Goal: Find specific page/section: Find specific page/section

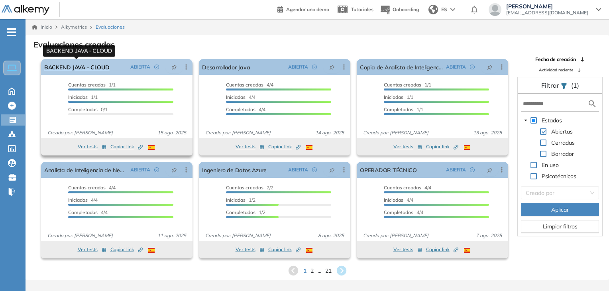
drag, startPoint x: 0, startPoint y: 0, endPoint x: 84, endPoint y: 63, distance: 105.1
click at [84, 63] on link "BACKEND JAVA - CLOUD" at bounding box center [76, 67] width 65 height 16
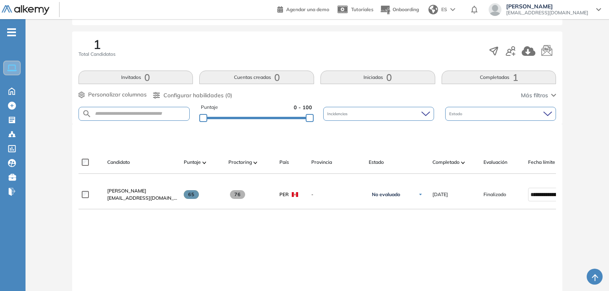
scroll to position [120, 0]
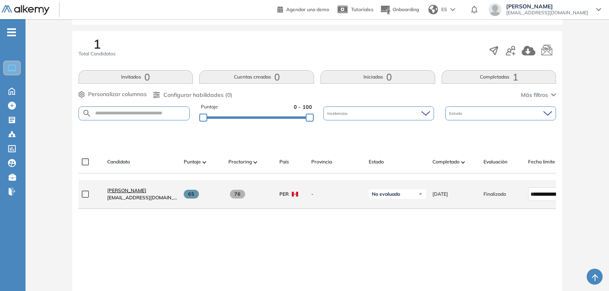
click at [146, 193] on span "[PERSON_NAME]" at bounding box center [126, 190] width 39 height 6
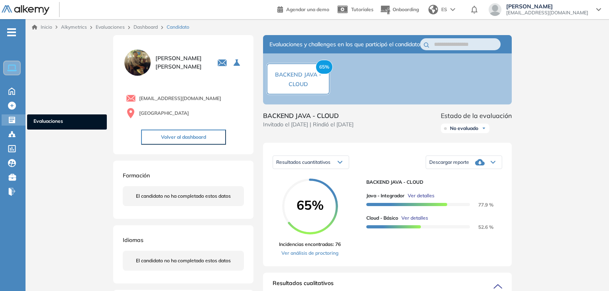
click at [9, 118] on icon at bounding box center [12, 120] width 6 height 6
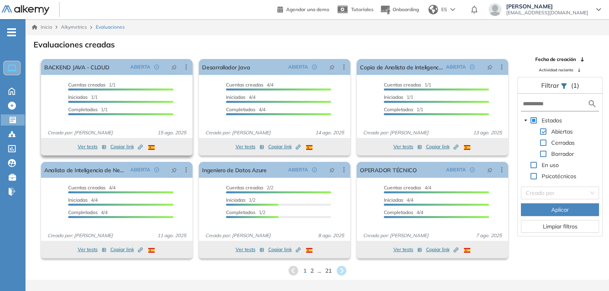
click at [126, 147] on span "Copiar link Created by potrace 1.16, written by [PERSON_NAME] [DATE]-[DATE]" at bounding box center [126, 146] width 32 height 7
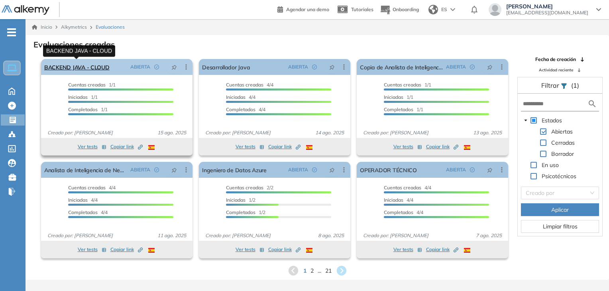
click at [91, 68] on link "BACKEND JAVA - CLOUD" at bounding box center [76, 67] width 65 height 16
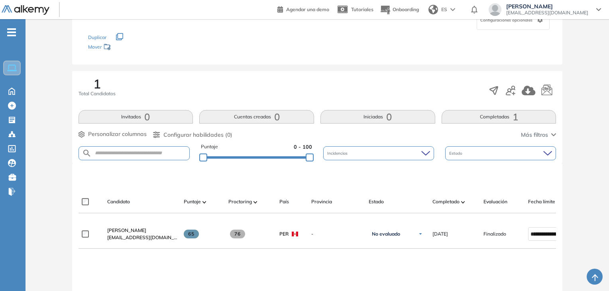
scroll to position [120, 0]
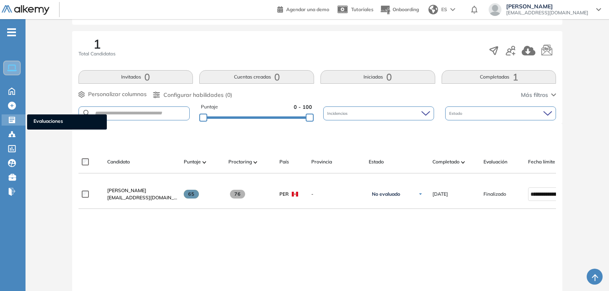
click at [10, 122] on icon at bounding box center [12, 120] width 6 height 6
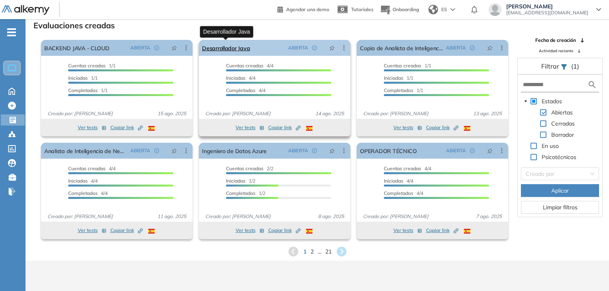
click at [243, 46] on link "Desarrollador Java" at bounding box center [226, 48] width 48 height 16
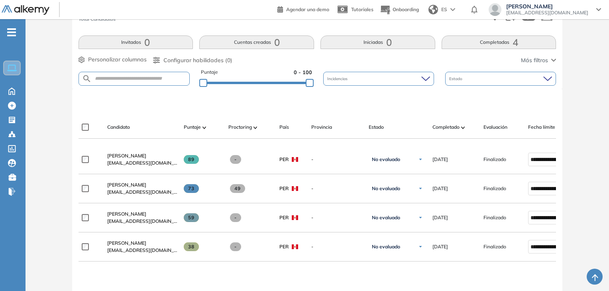
scroll to position [167, 0]
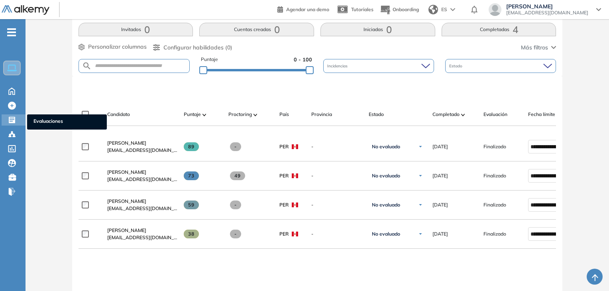
click at [12, 118] on icon at bounding box center [12, 120] width 6 height 6
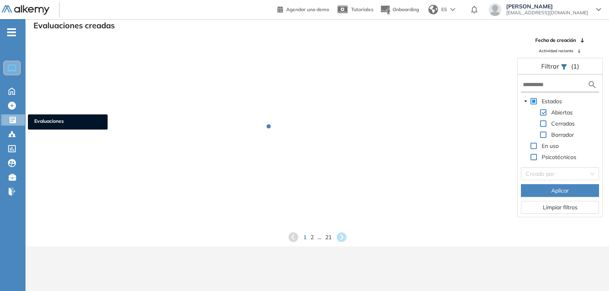
scroll to position [19, 0]
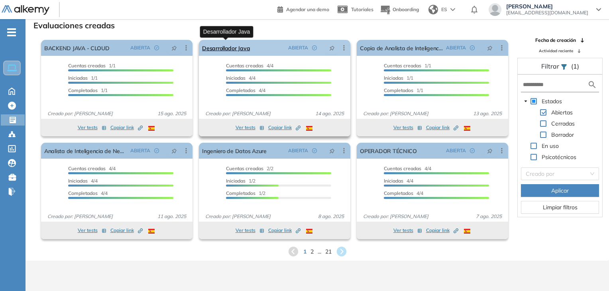
click at [241, 52] on link "Desarrollador Java" at bounding box center [226, 48] width 48 height 16
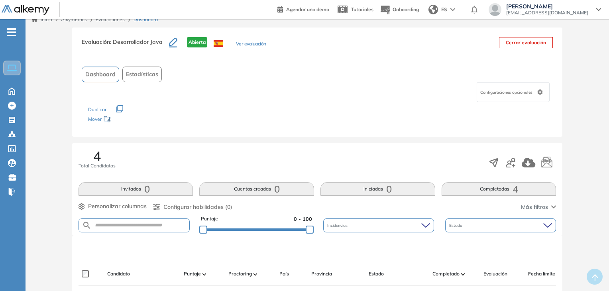
scroll to position [167, 0]
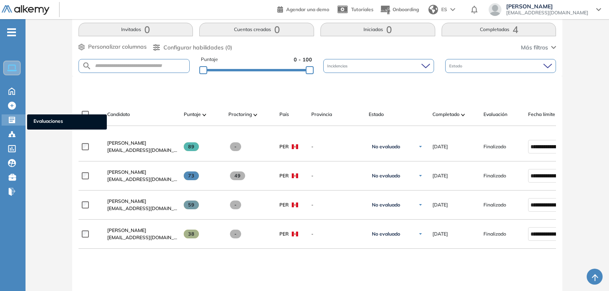
click at [8, 121] on icon at bounding box center [12, 120] width 8 height 8
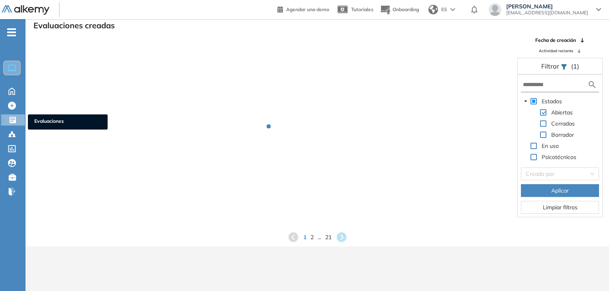
scroll to position [19, 0]
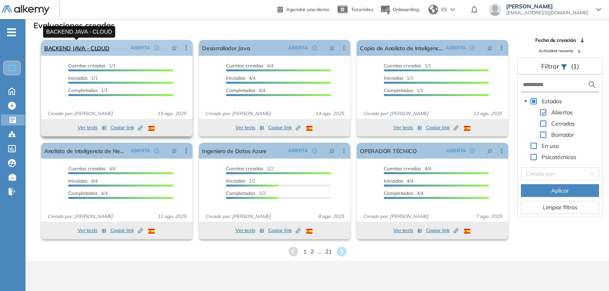
click at [73, 49] on link "BACKEND JAVA - CLOUD" at bounding box center [76, 48] width 65 height 16
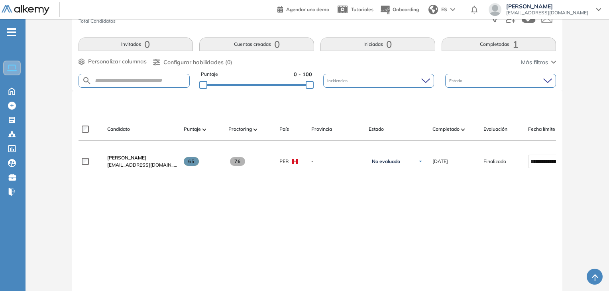
scroll to position [159, 0]
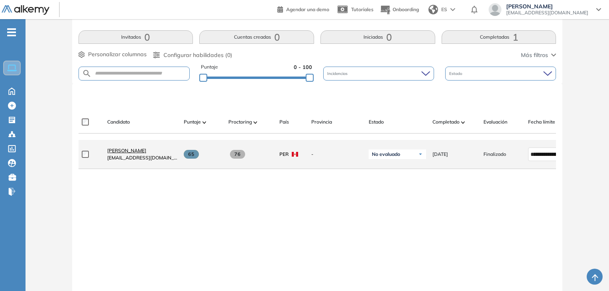
click at [135, 153] on span "[PERSON_NAME]" at bounding box center [126, 150] width 39 height 6
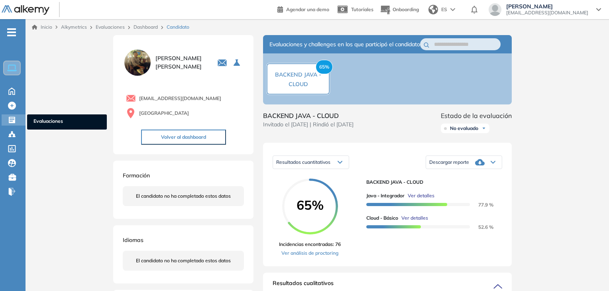
click at [9, 118] on icon at bounding box center [12, 120] width 6 height 6
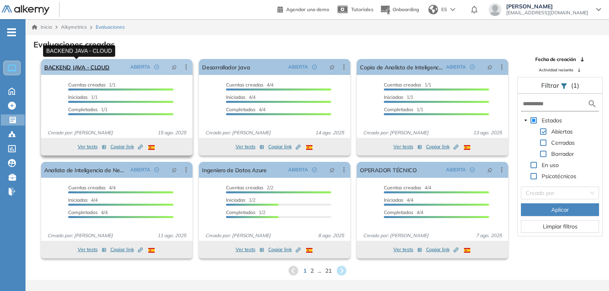
click at [91, 67] on link "BACKEND JAVA - CLOUD" at bounding box center [76, 67] width 65 height 16
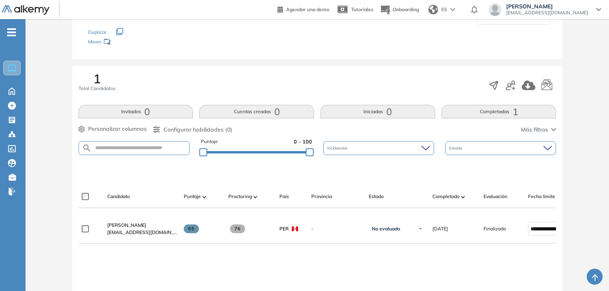
scroll to position [127, 0]
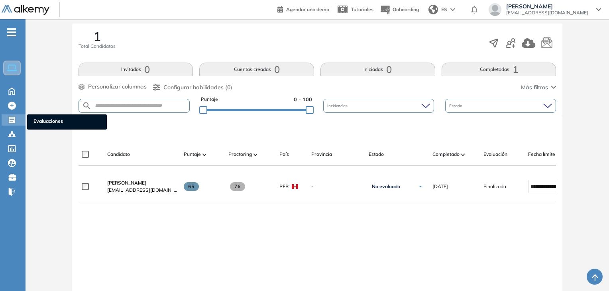
click at [10, 120] on icon at bounding box center [12, 120] width 6 height 6
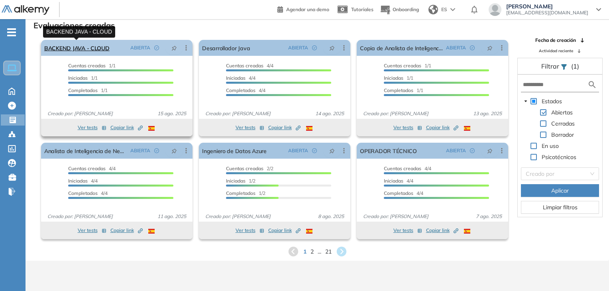
click at [74, 52] on link "BACKEND JAVA - CLOUD" at bounding box center [76, 48] width 65 height 16
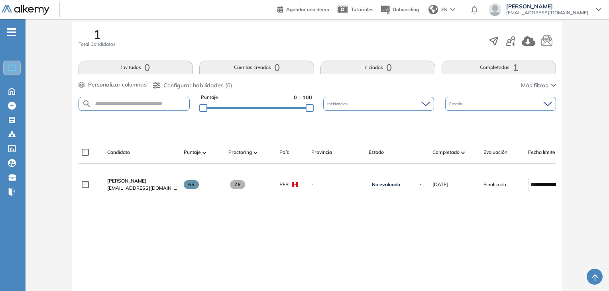
scroll to position [159, 0]
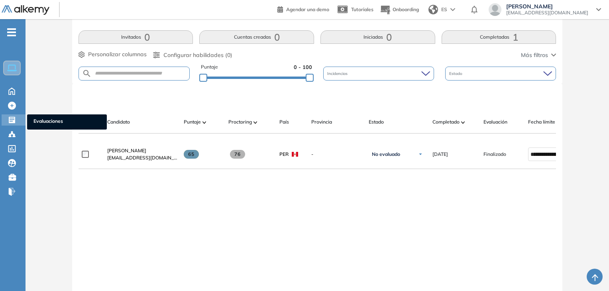
click at [7, 118] on div "Evaluaciones Evaluaciones" at bounding box center [14, 119] width 24 height 11
